Goal: Navigation & Orientation: Go to known website

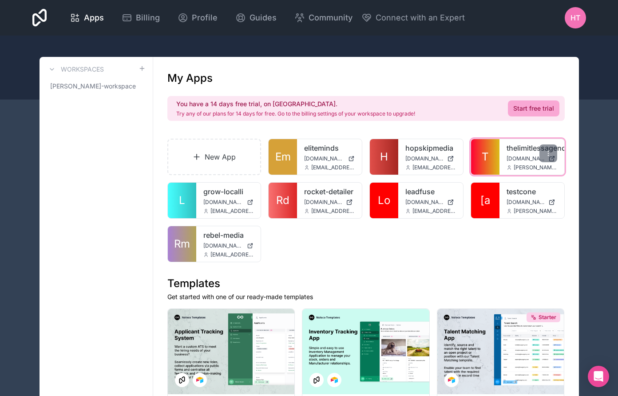
click at [520, 148] on link "thelimitlessagency" at bounding box center [532, 148] width 51 height 11
click at [518, 150] on link "thelimitlessagency" at bounding box center [532, 148] width 51 height 11
